Goal: Find specific page/section: Find specific page/section

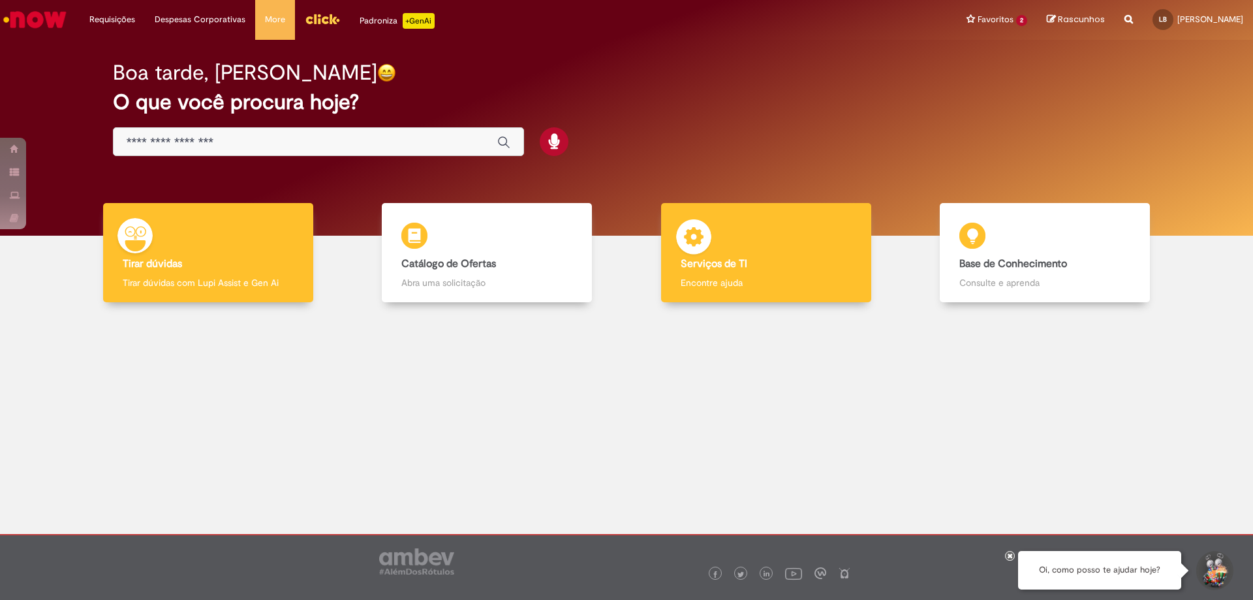
click at [709, 242] on img at bounding box center [693, 238] width 39 height 39
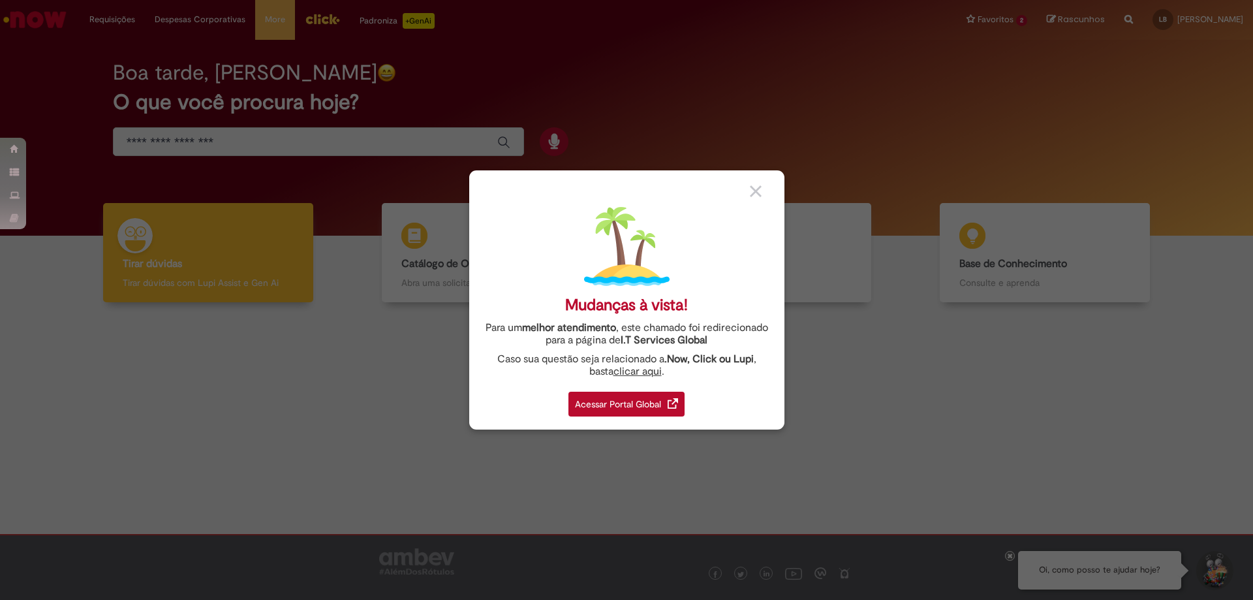
click at [617, 404] on div "Acessar Portal Global" at bounding box center [626, 404] width 116 height 25
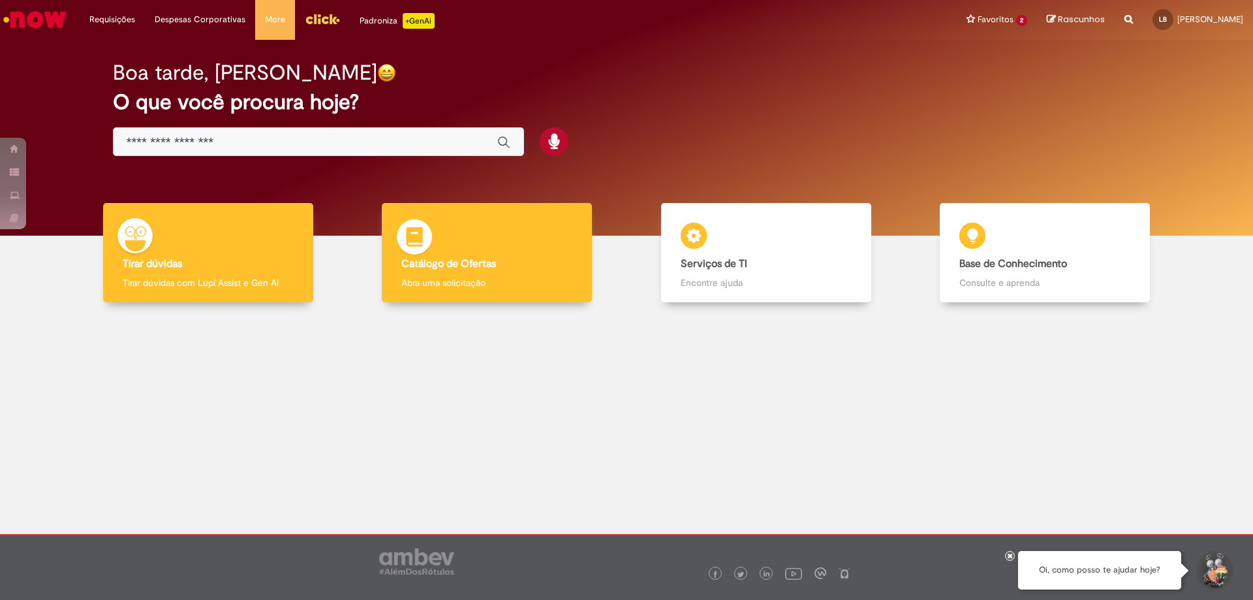
click at [461, 265] on b "Catálogo de Ofertas" at bounding box center [448, 263] width 95 height 13
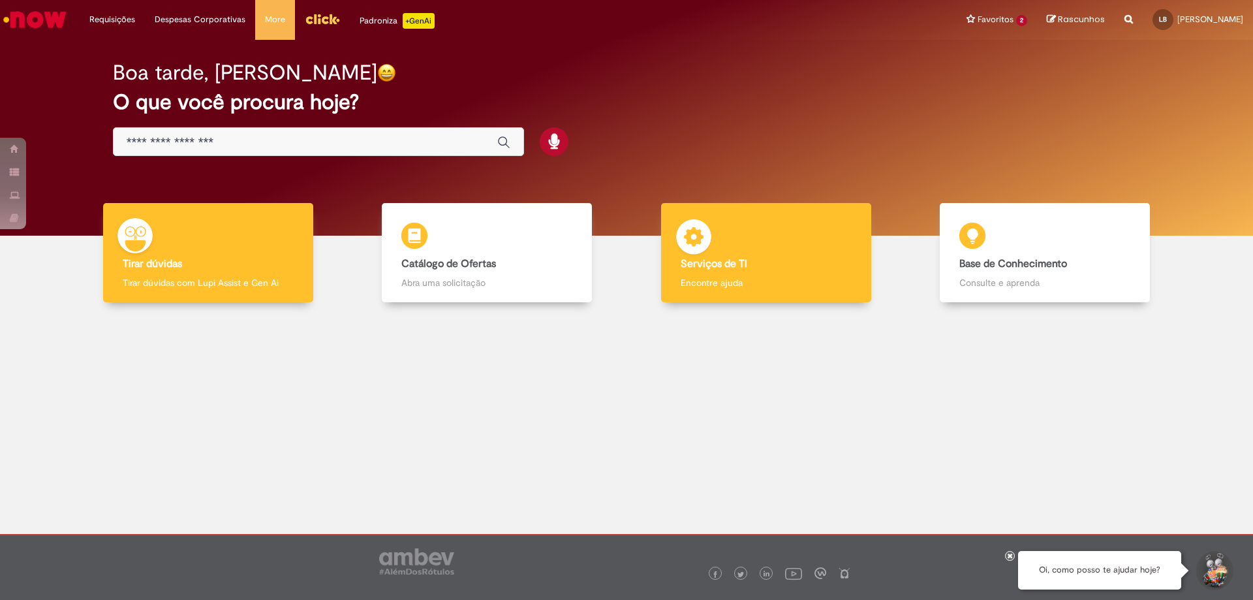
click at [689, 245] on img at bounding box center [693, 238] width 39 height 39
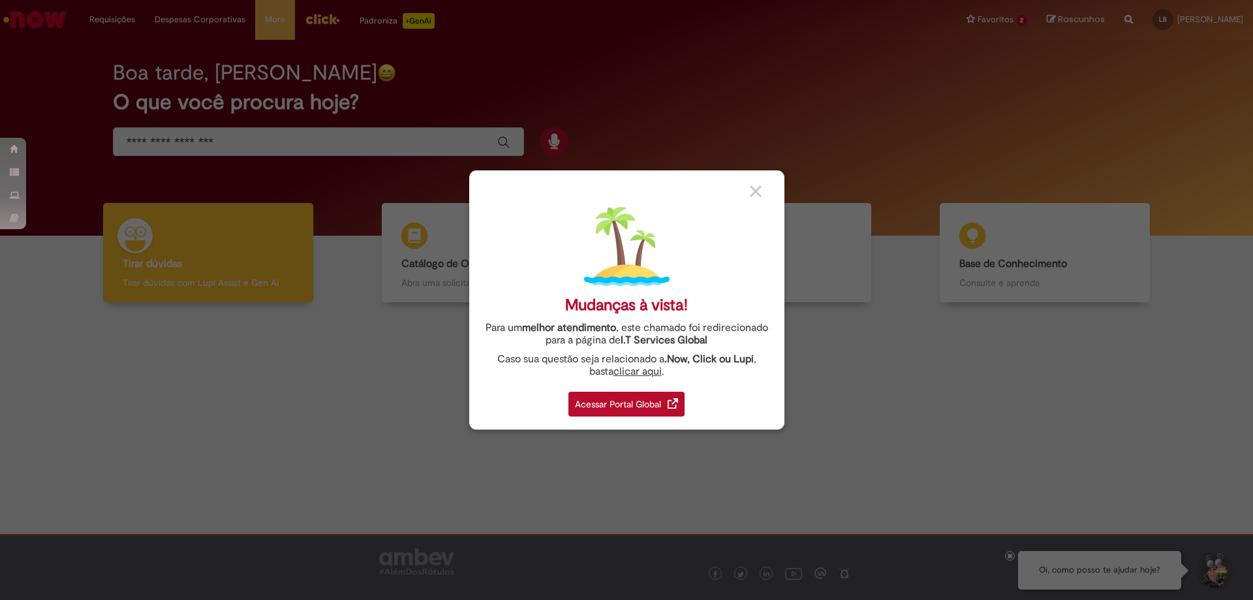
click at [650, 403] on div "Acessar Portal Global" at bounding box center [626, 404] width 116 height 25
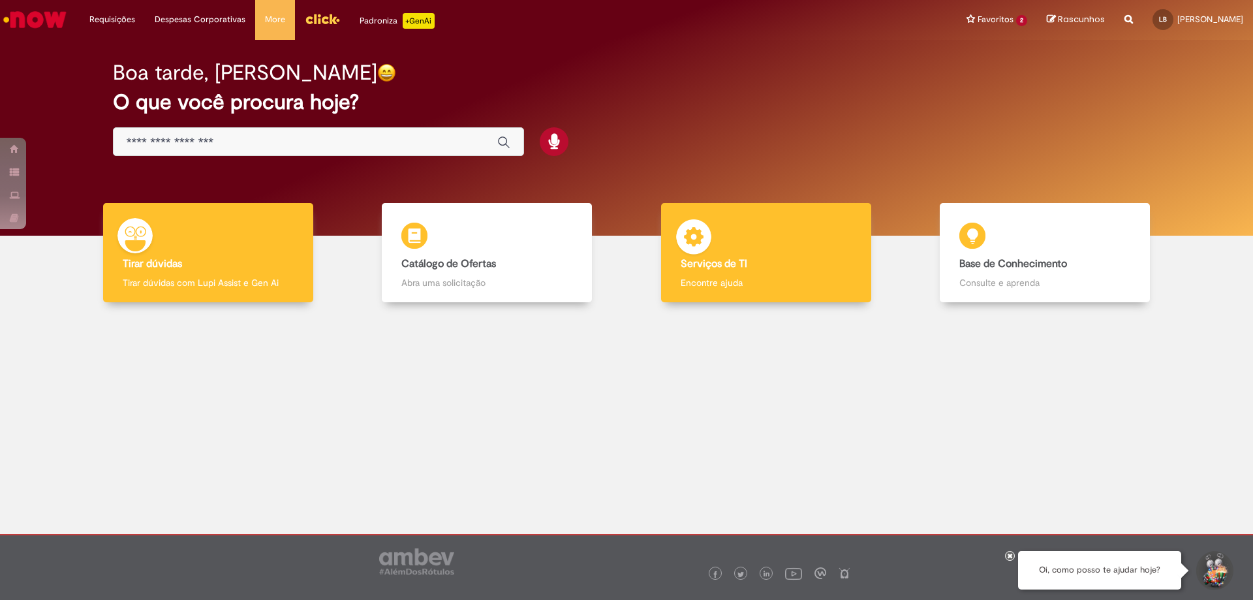
click at [739, 241] on div "Serviços de TI Serviços de TI Encontre ajuda" at bounding box center [766, 253] width 210 height 100
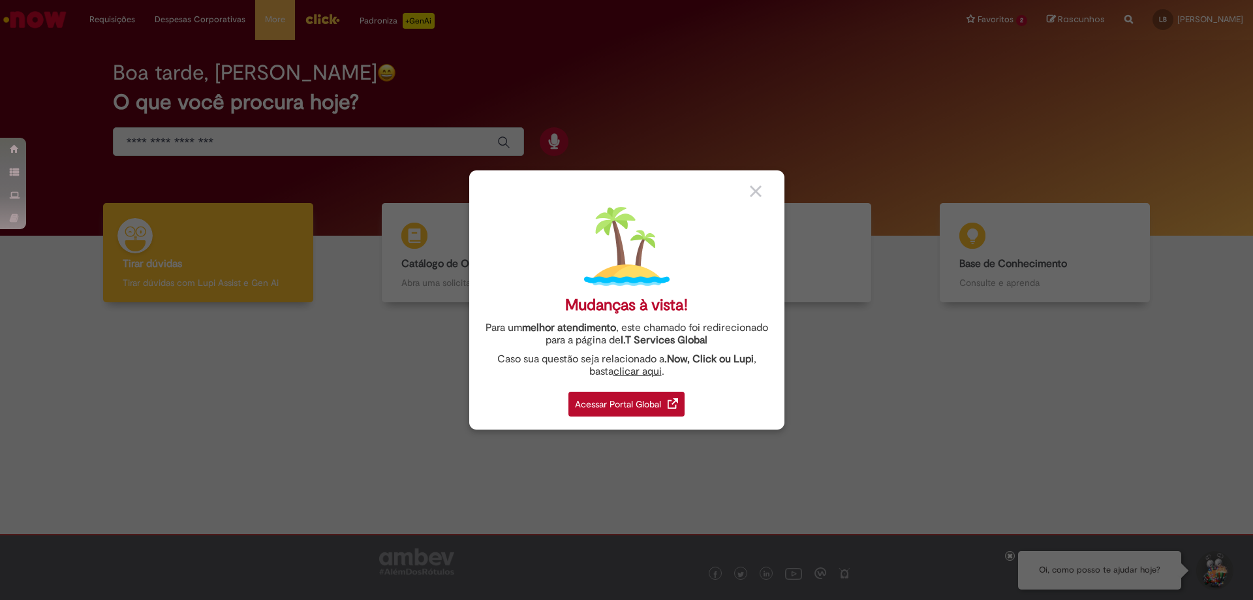
click at [677, 401] on img at bounding box center [673, 403] width 10 height 10
